Goal: Task Accomplishment & Management: Complete application form

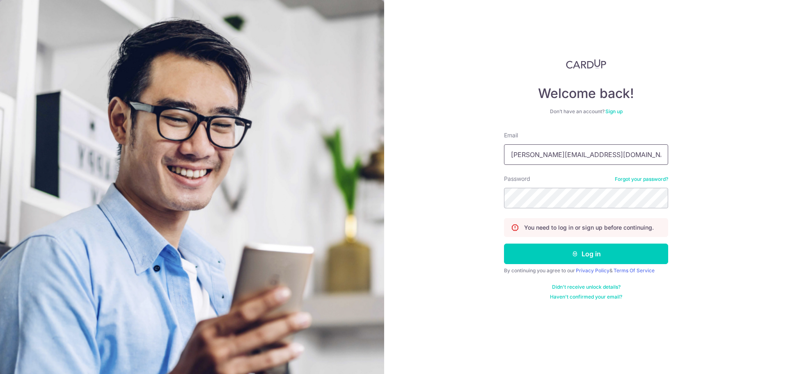
click at [575, 163] on input "darren_lyh@hotmail.com" at bounding box center [586, 154] width 164 height 21
click at [720, 171] on div "Welcome back! Don’t have an account? Sign up Email darren_lyh@hotmail.com Passw…" at bounding box center [586, 187] width 404 height 374
drag, startPoint x: 648, startPoint y: 156, endPoint x: 279, endPoint y: 123, distance: 370.3
click at [279, 124] on section "Welcome back! Don’t have an account? Sign up Email darren_lyh@hotmail.com Passw…" at bounding box center [394, 187] width 788 height 374
type input "[EMAIL_ADDRESS][DOMAIN_NAME]"
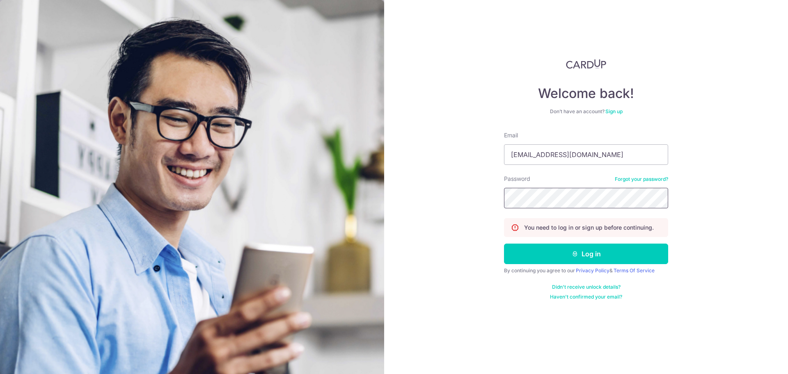
click at [379, 179] on section "Welcome back! Don’t have an account? Sign up Email genevgoh@gmail.com Password …" at bounding box center [394, 187] width 788 height 374
click at [511, 254] on button "Log in" at bounding box center [586, 254] width 164 height 21
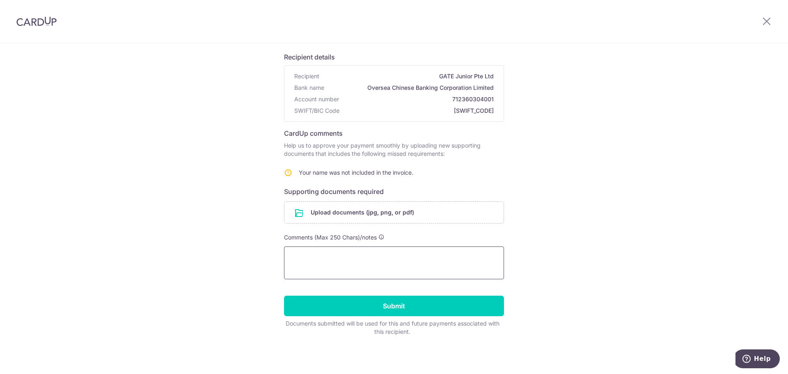
scroll to position [52, 0]
click at [373, 169] on span "Your name was not included in the invoice." at bounding box center [356, 172] width 114 height 7
click at [327, 217] on input "file" at bounding box center [393, 211] width 219 height 21
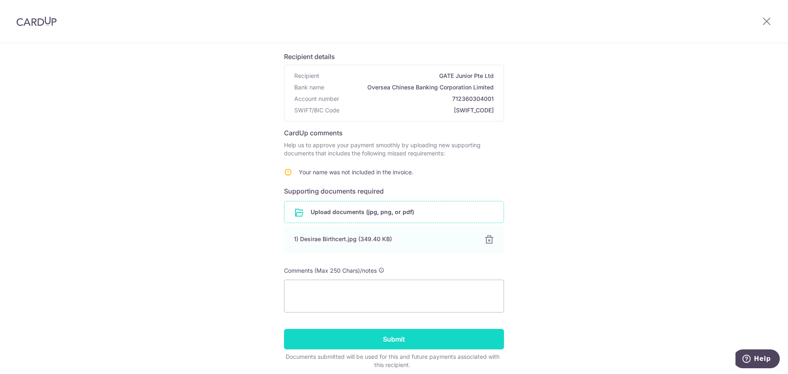
click at [401, 335] on input "Submit" at bounding box center [394, 339] width 220 height 21
